Goal: Check status: Check status

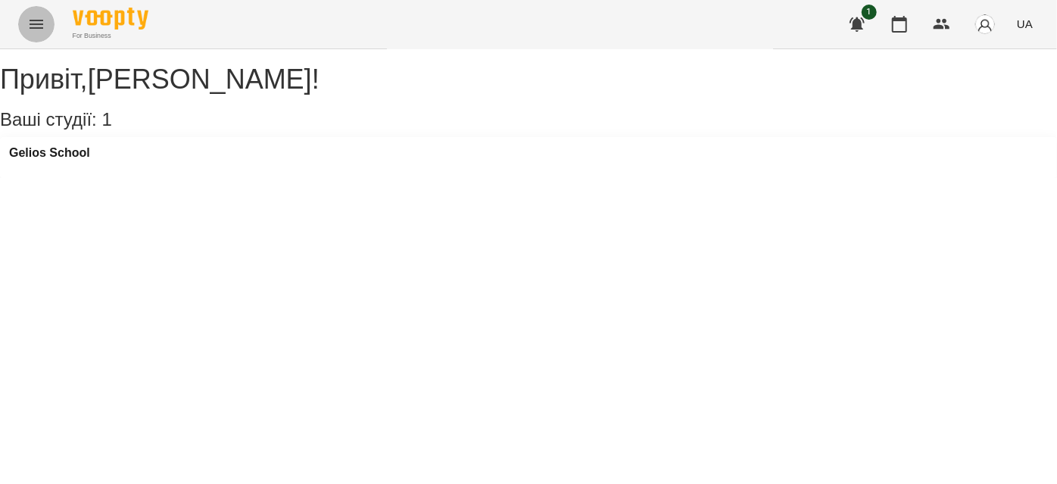
click at [34, 18] on icon "Menu" at bounding box center [36, 24] width 18 height 18
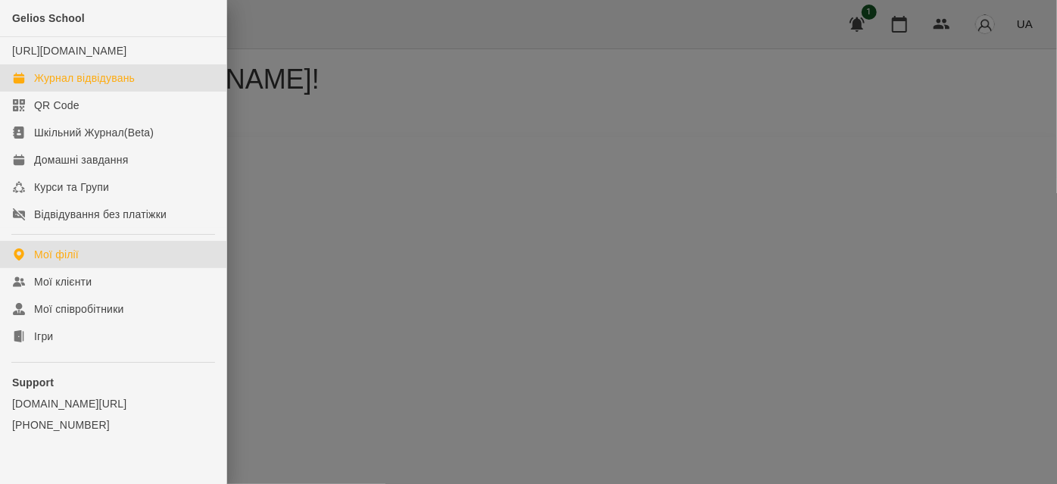
click at [48, 84] on link "Журнал відвідувань" at bounding box center [113, 77] width 226 height 27
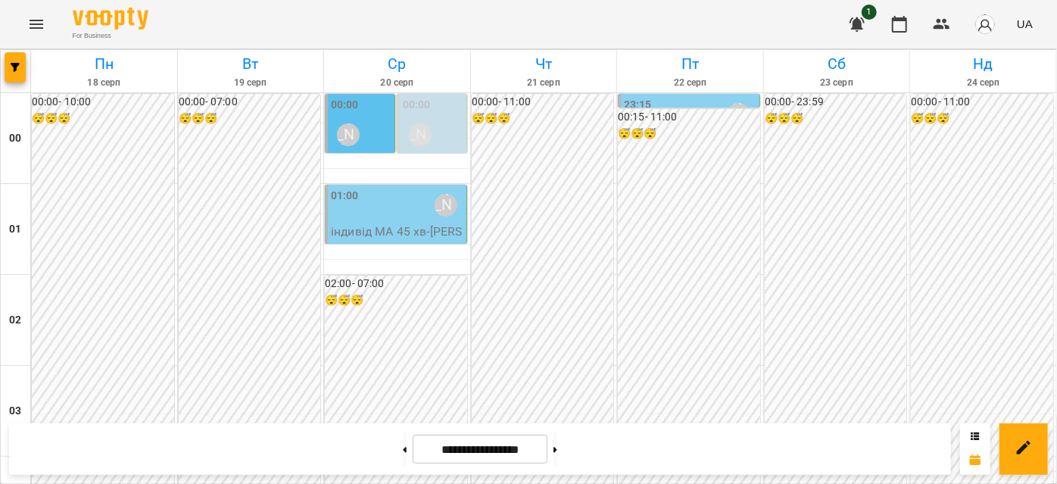
scroll to position [1652, 0]
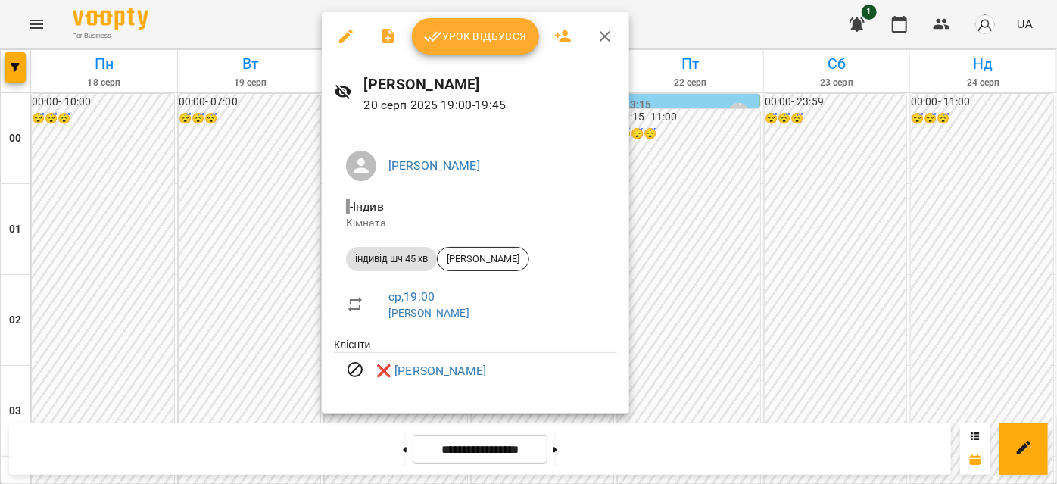
click at [607, 44] on icon "button" at bounding box center [605, 36] width 18 height 18
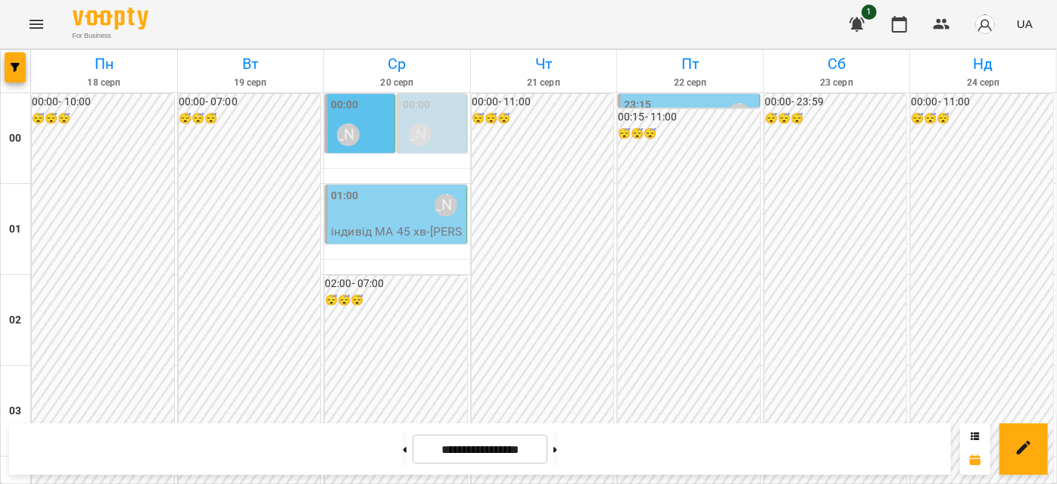
scroll to position [757, 0]
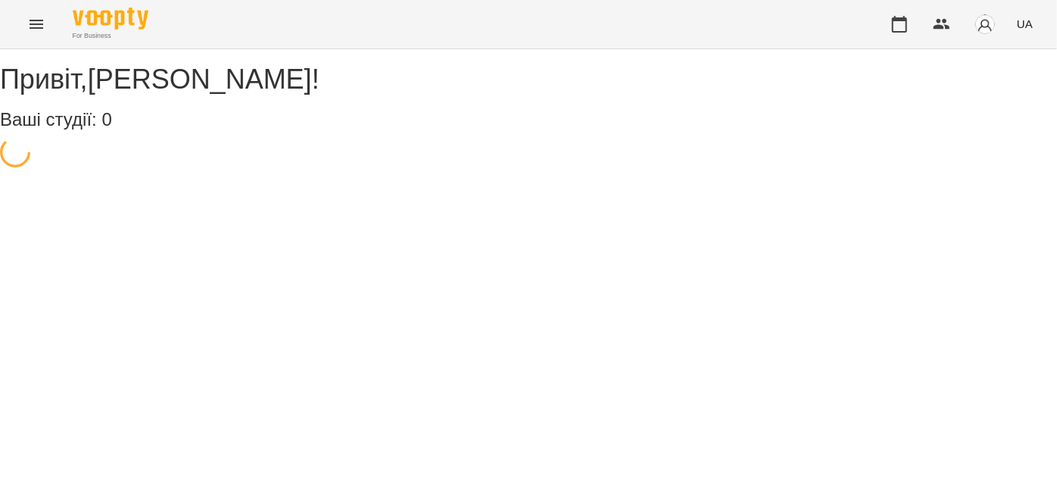
click at [21, 33] on button "Menu" at bounding box center [36, 24] width 36 height 36
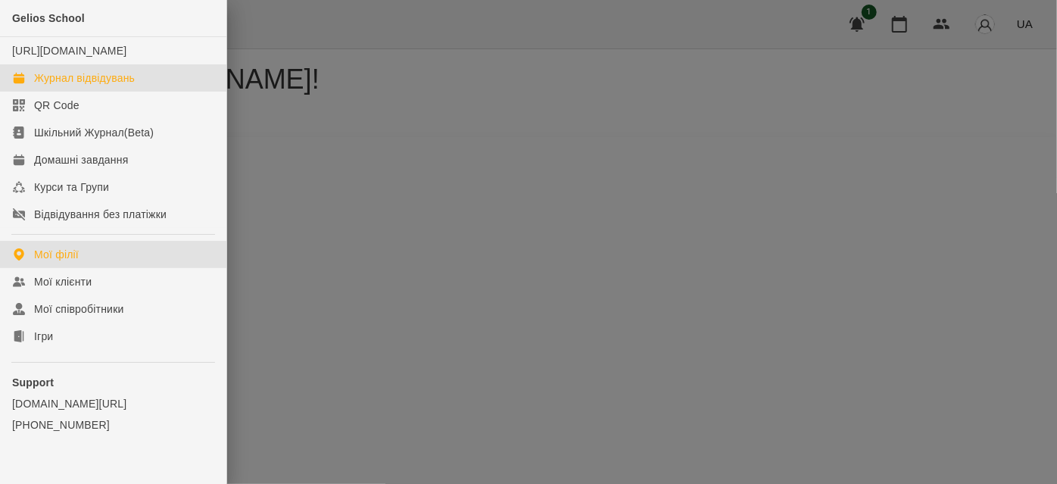
click at [61, 86] on div "Журнал відвідувань" at bounding box center [84, 77] width 101 height 15
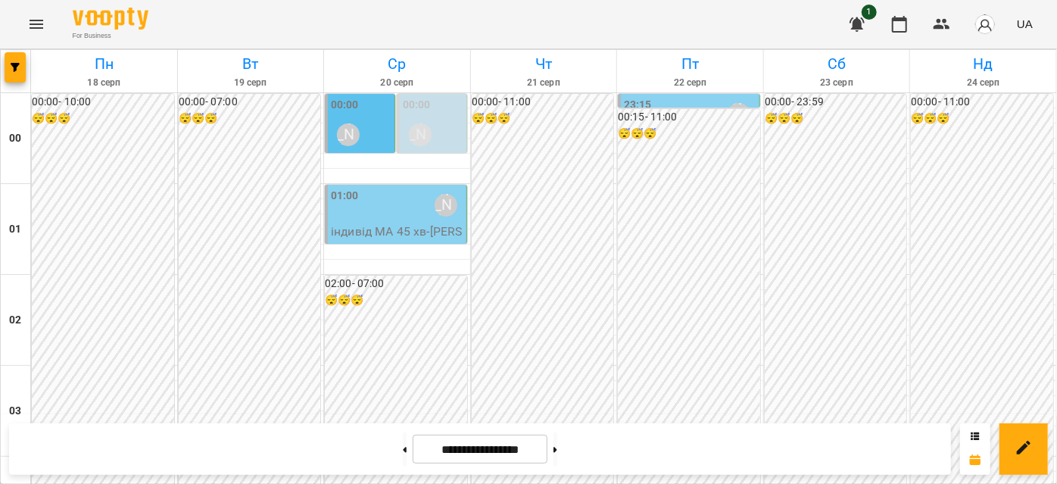
scroll to position [963, 0]
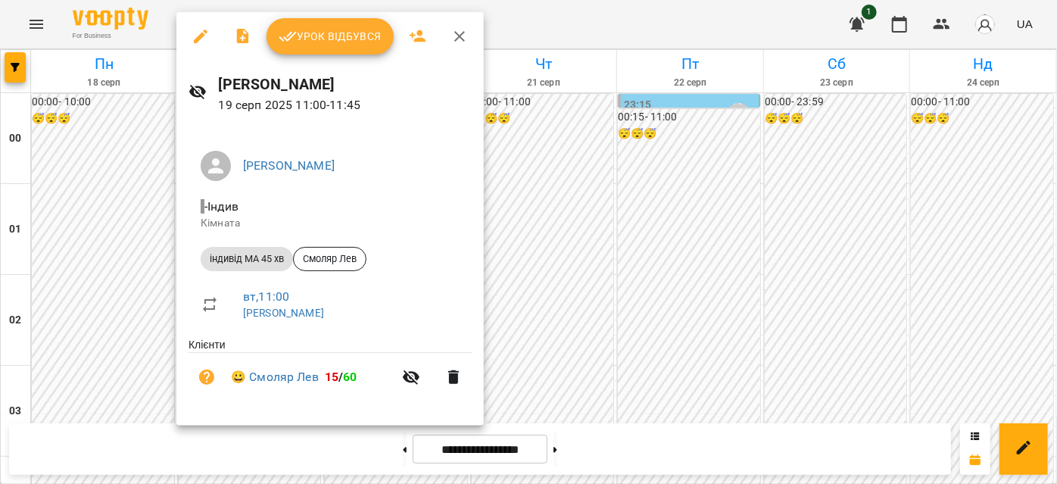
click at [451, 34] on icon "button" at bounding box center [460, 36] width 18 height 18
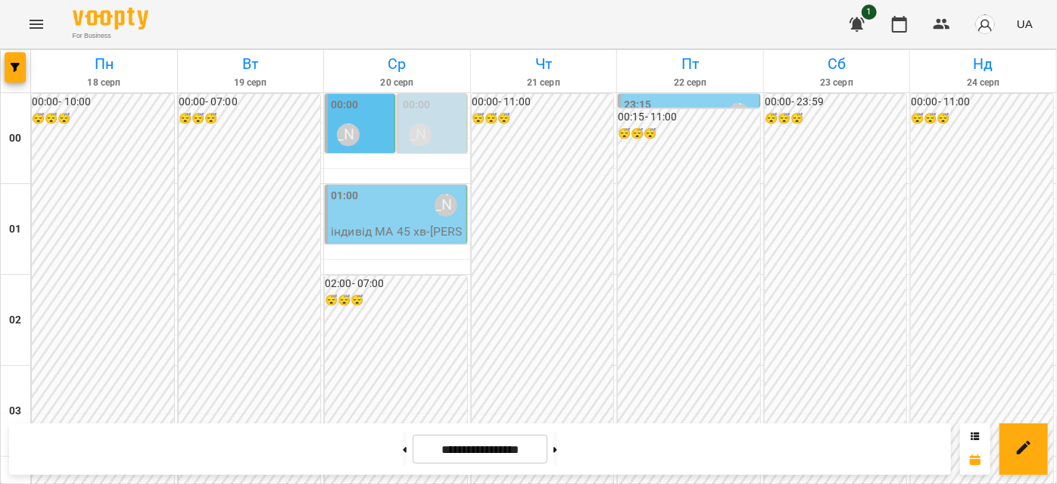
scroll to position [1032, 0]
click at [557, 442] on button at bounding box center [556, 448] width 4 height 33
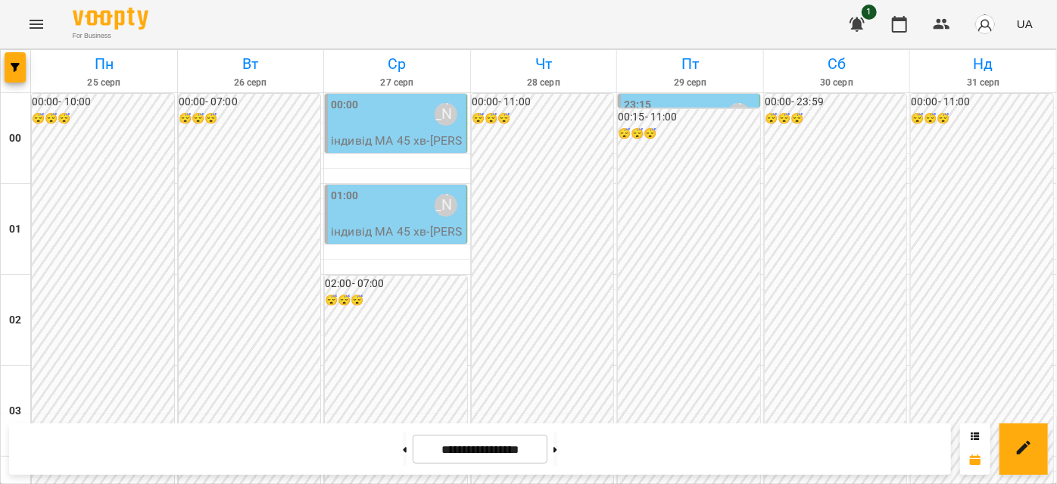
scroll to position [1375, 0]
click at [557, 444] on button at bounding box center [556, 448] width 4 height 33
type input "**********"
